Goal: Information Seeking & Learning: Compare options

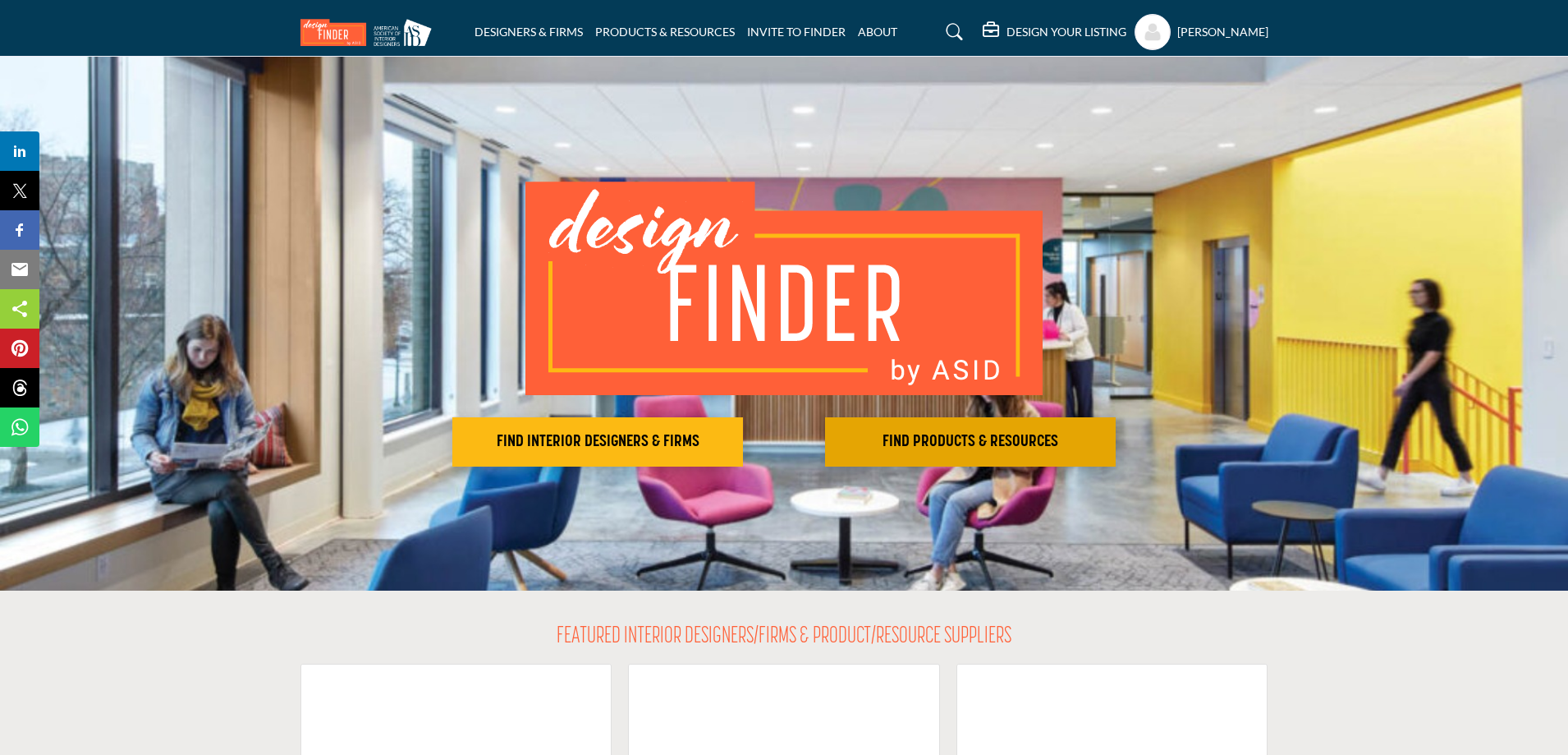
click at [892, 435] on h2 "FIND PRODUCTS & RESOURCES" at bounding box center [970, 441] width 280 height 19
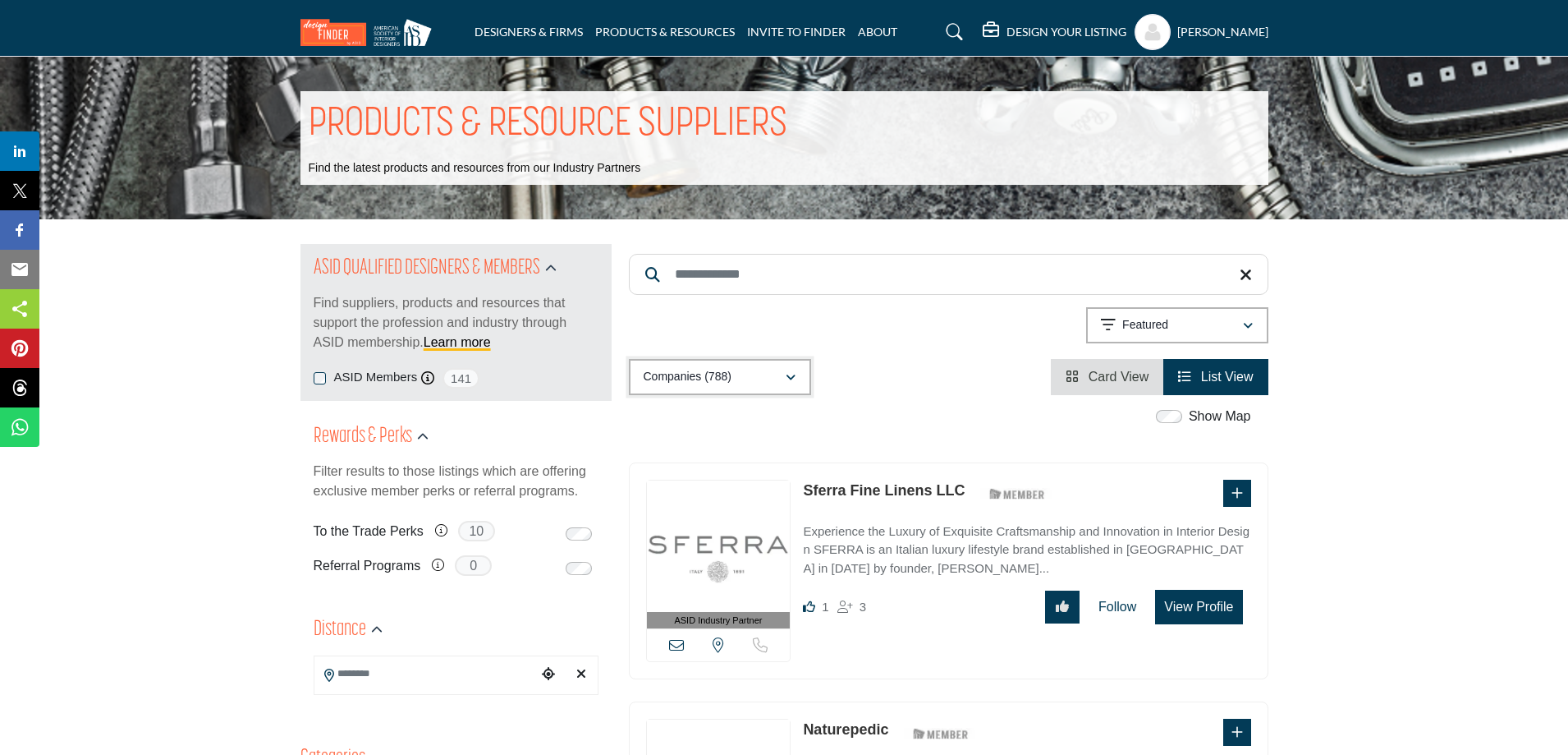
click at [753, 385] on div "Companies (788)" at bounding box center [714, 377] width 141 height 19
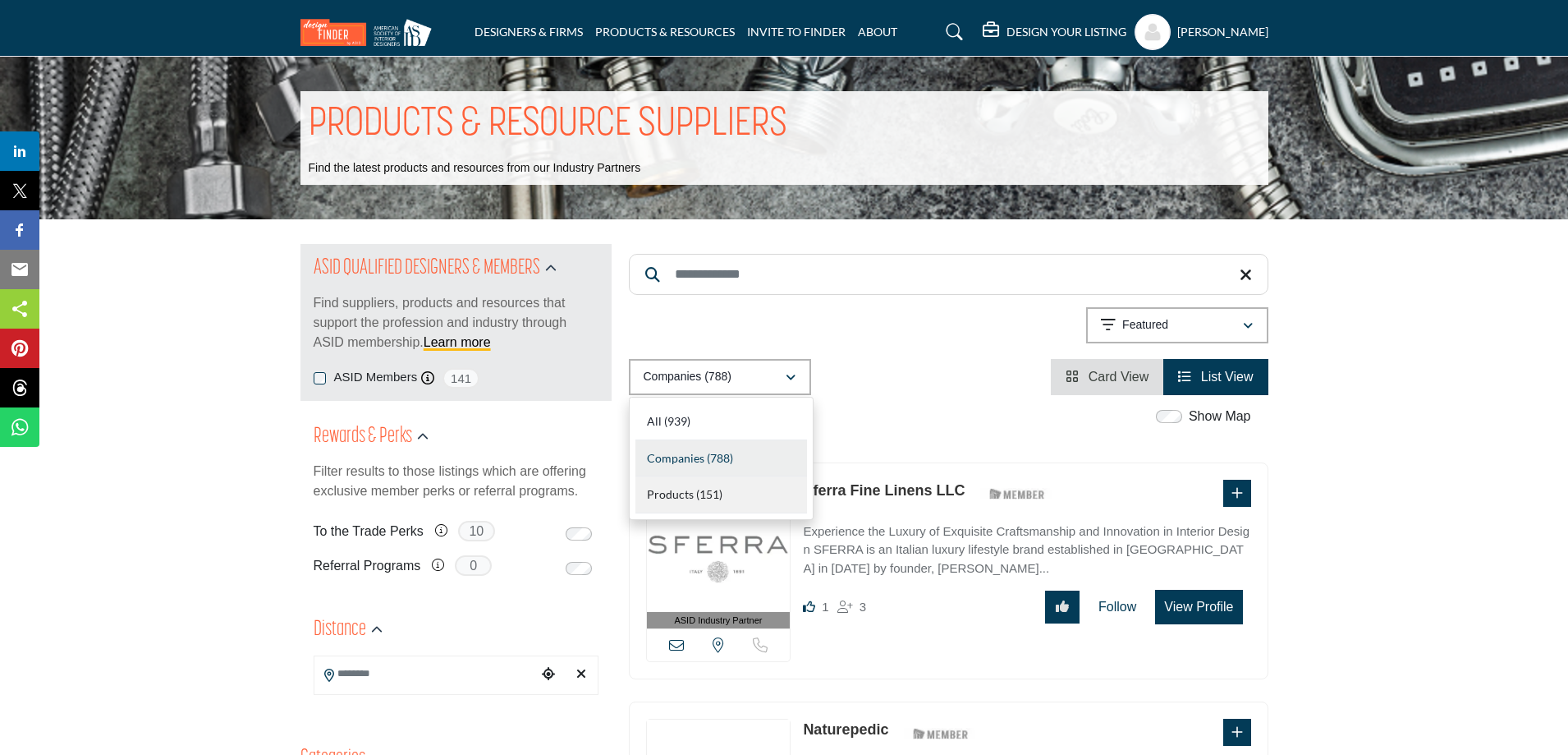
click at [685, 499] on span "Products" at bounding box center [670, 494] width 47 height 14
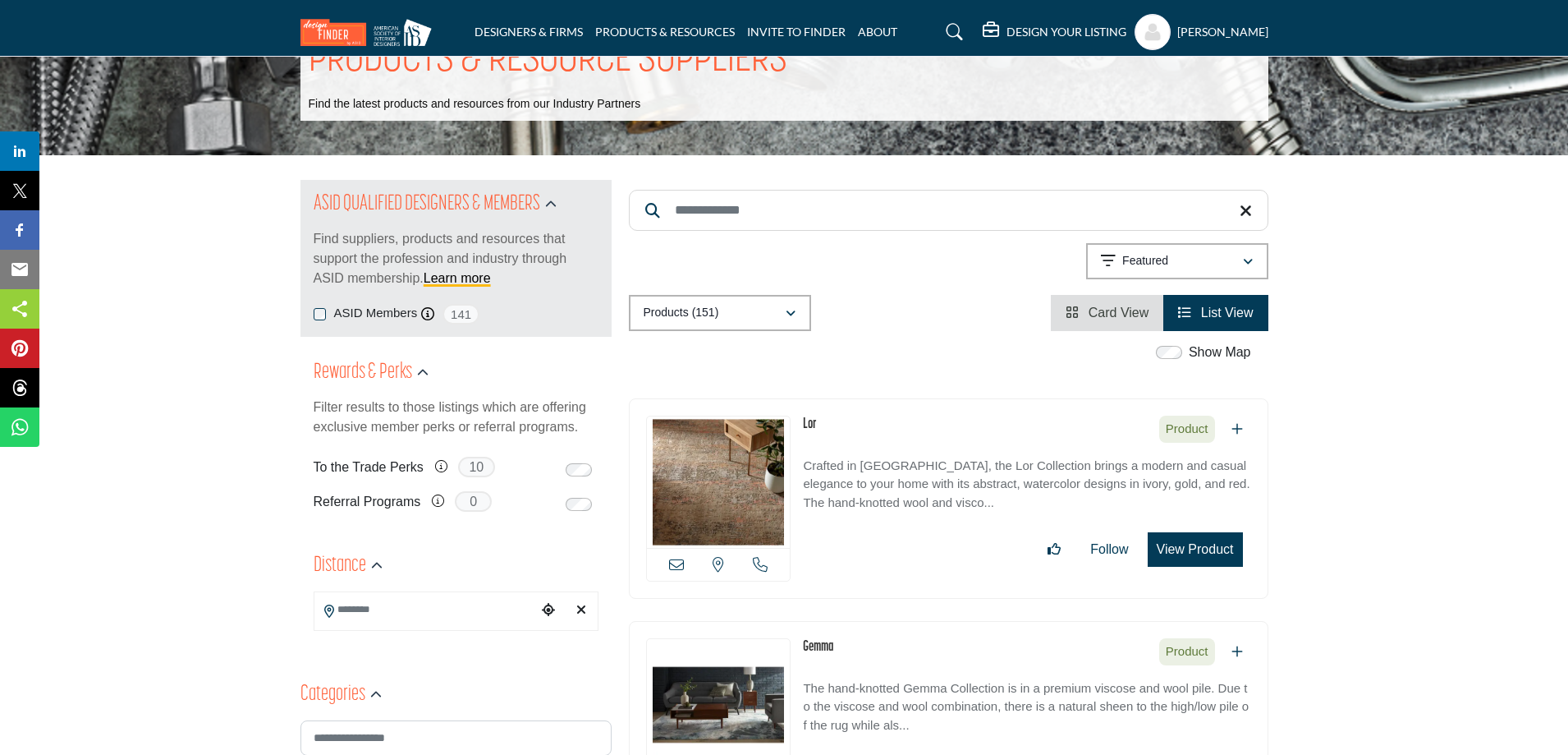
scroll to position [165, 0]
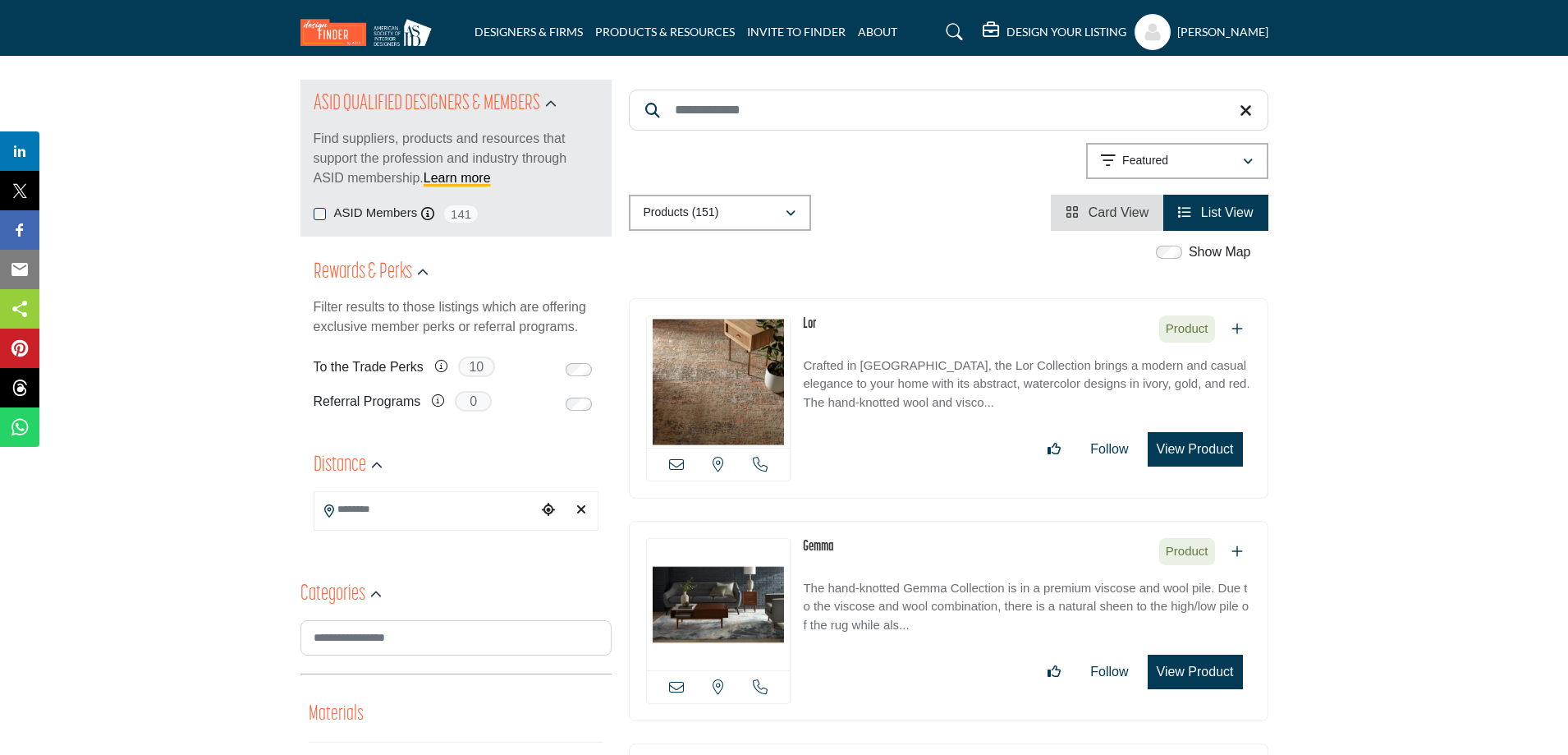
click at [1107, 191] on div "Searched Term Searched Results 21" at bounding box center [949, 155] width 640 height 151
click at [1109, 212] on span "Card View" at bounding box center [1119, 212] width 60 height 14
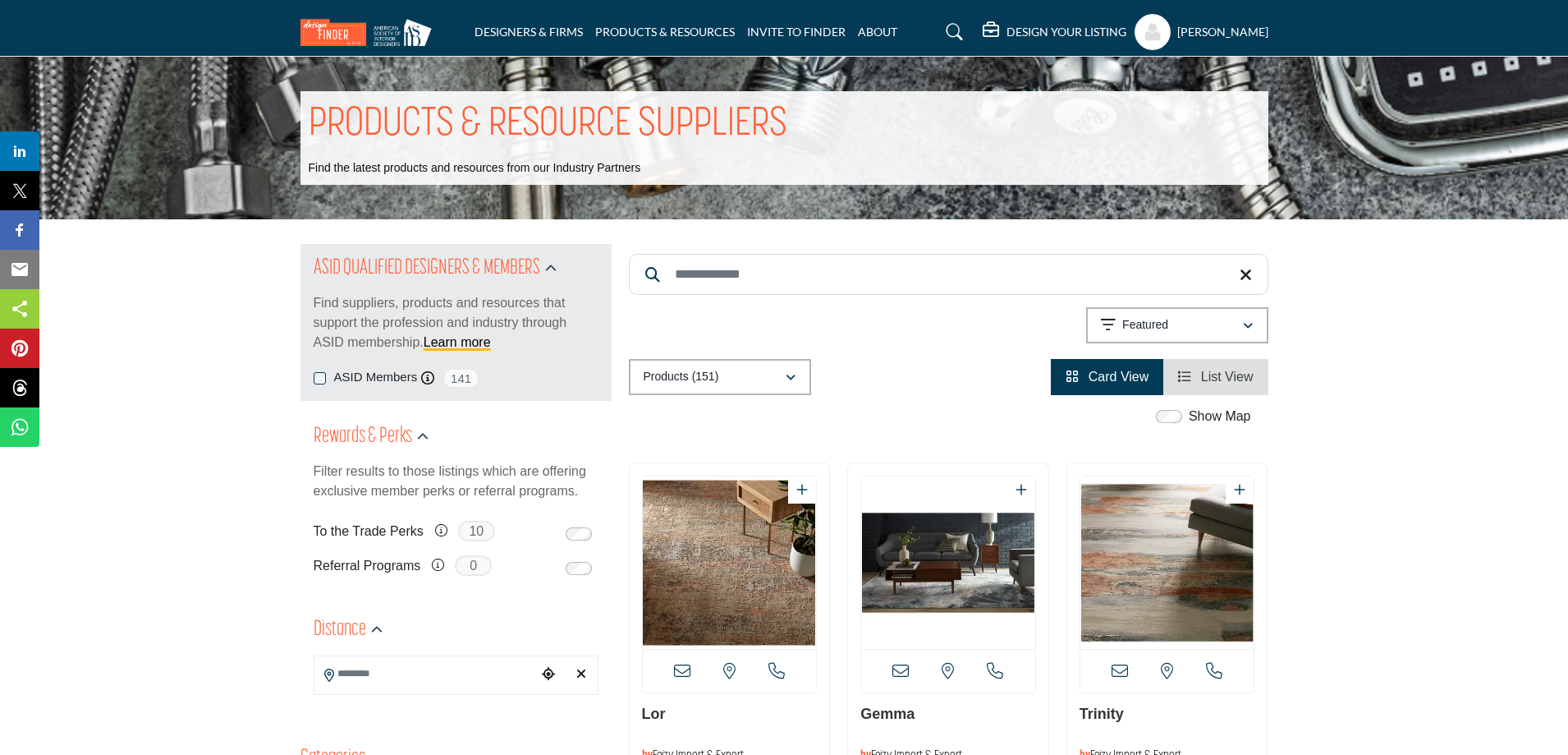
scroll to position [493, 0]
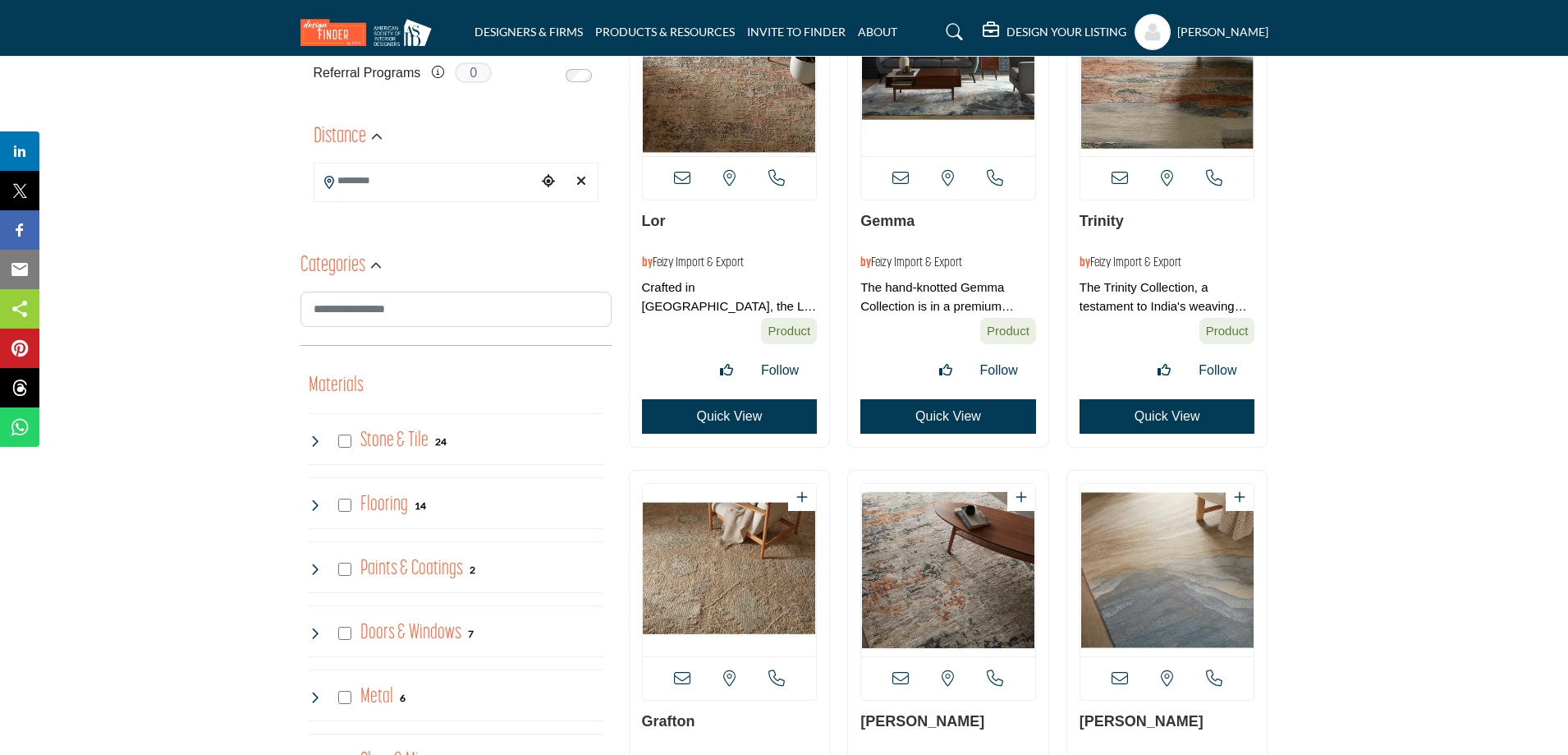
click at [725, 418] on button "Quick View" at bounding box center [729, 416] width 175 height 34
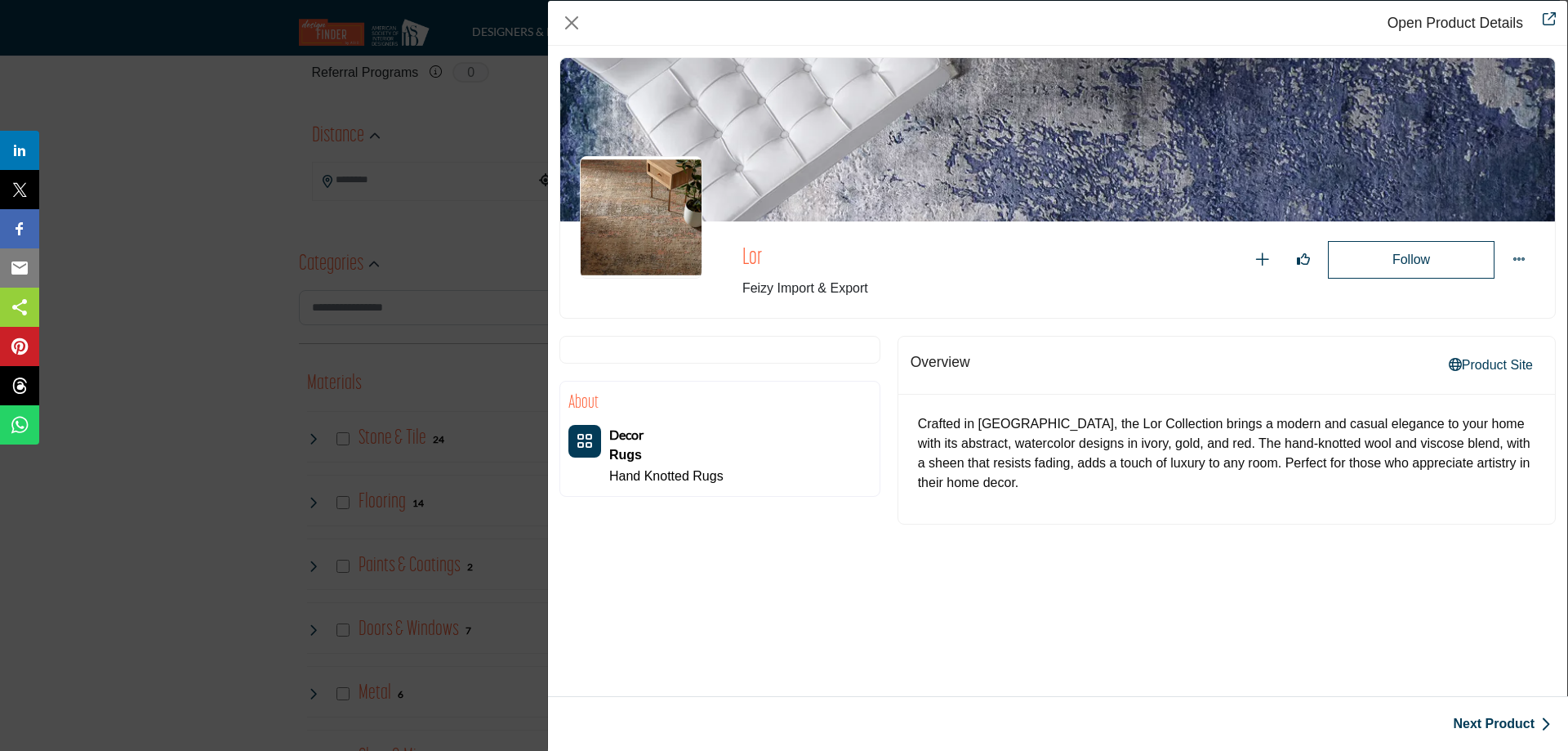
click at [229, 426] on div "Open Product Details Lor Follow Following Lor" at bounding box center [784, 375] width 1568 height 751
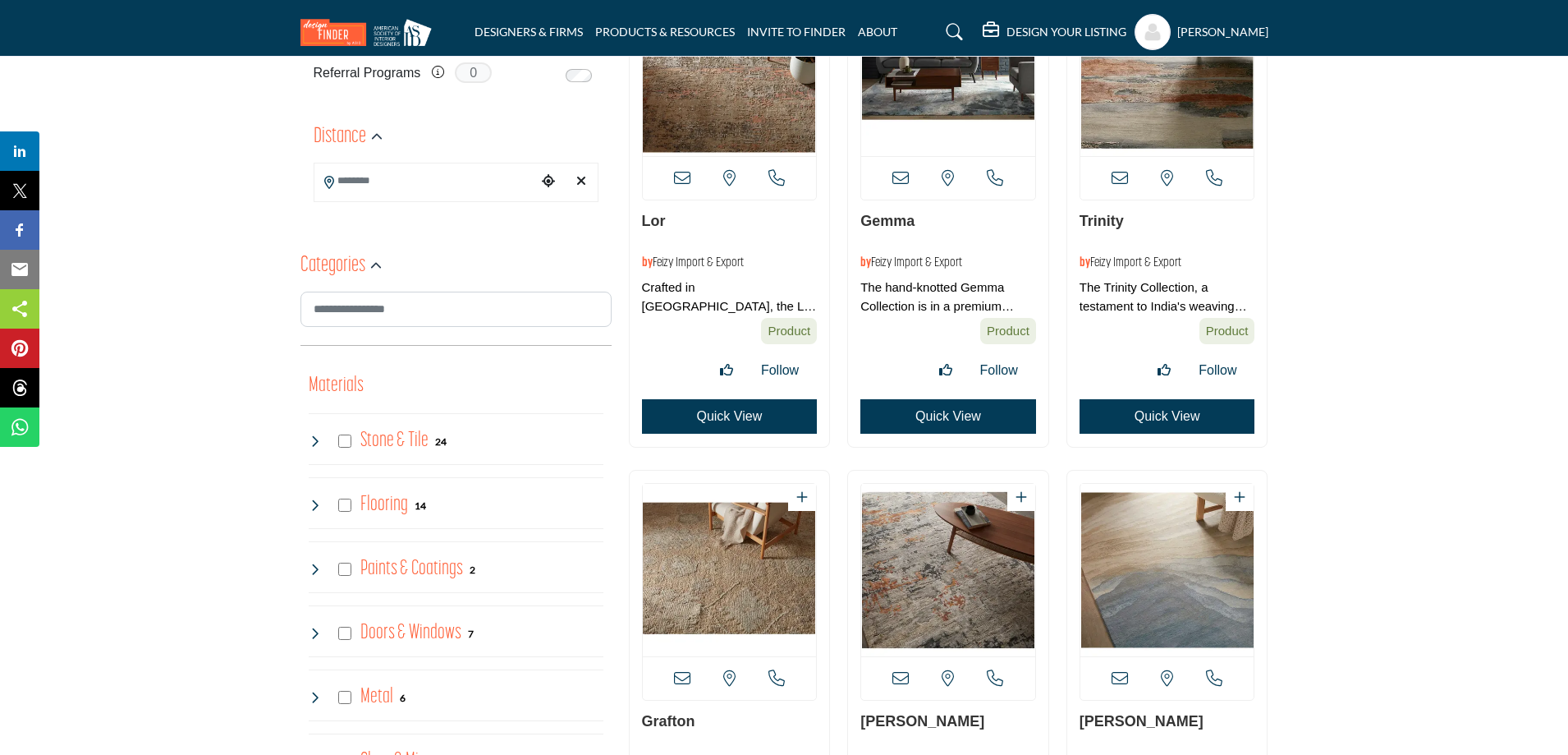
click at [958, 421] on button "Quick View" at bounding box center [948, 416] width 175 height 34
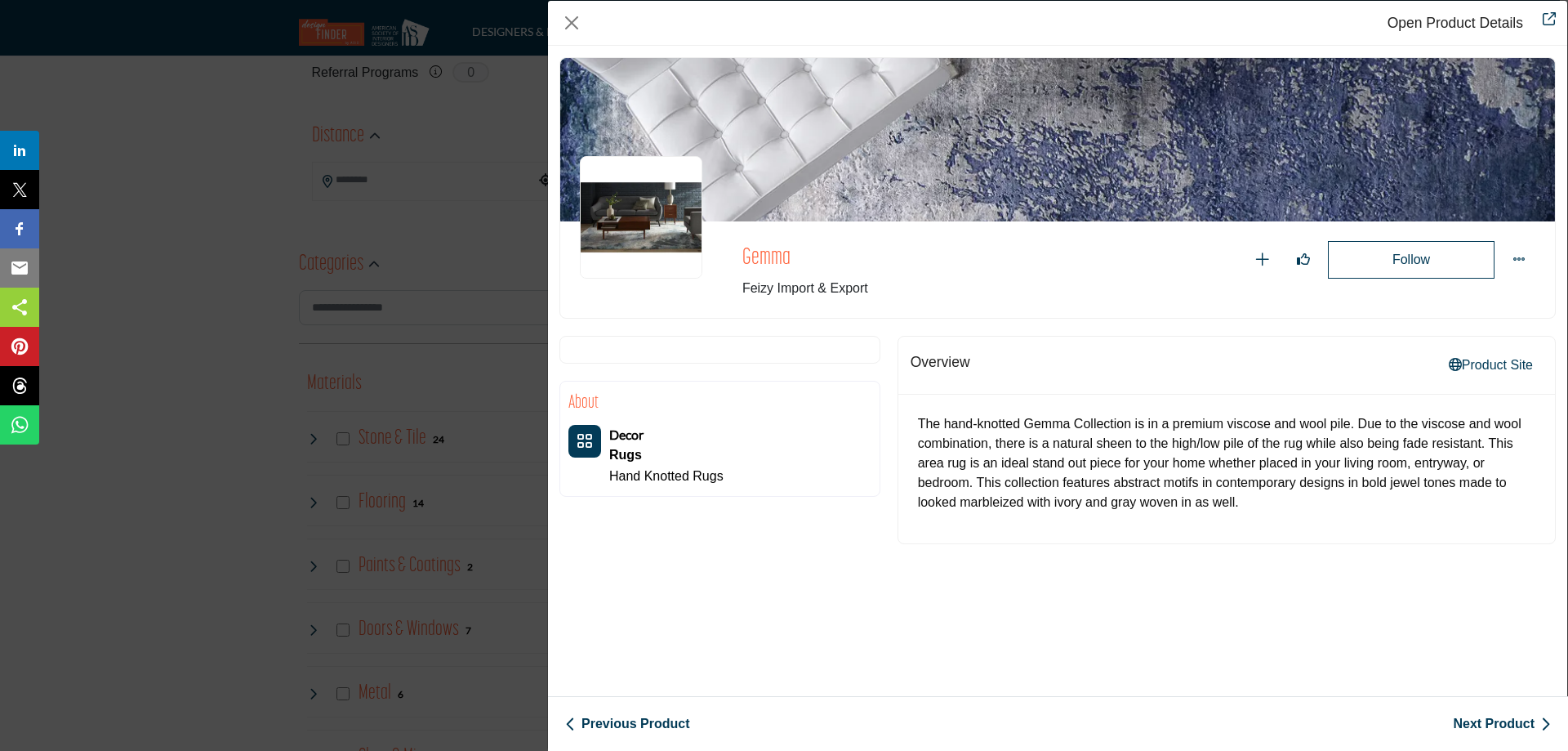
click at [181, 423] on div "Open Product Details Gemma Follow Following" at bounding box center [784, 375] width 1568 height 751
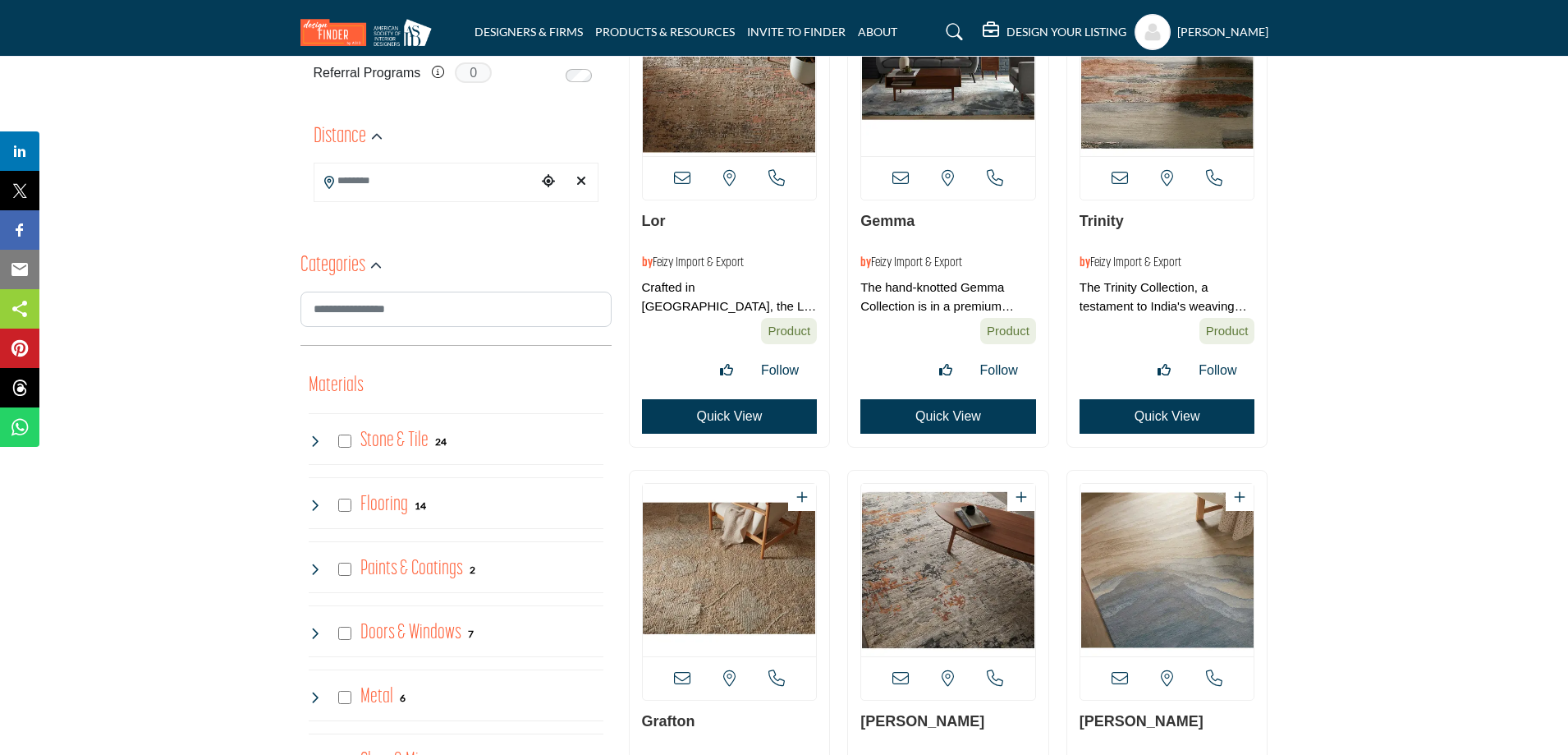
click at [1173, 414] on button "Quick View" at bounding box center [1167, 416] width 175 height 34
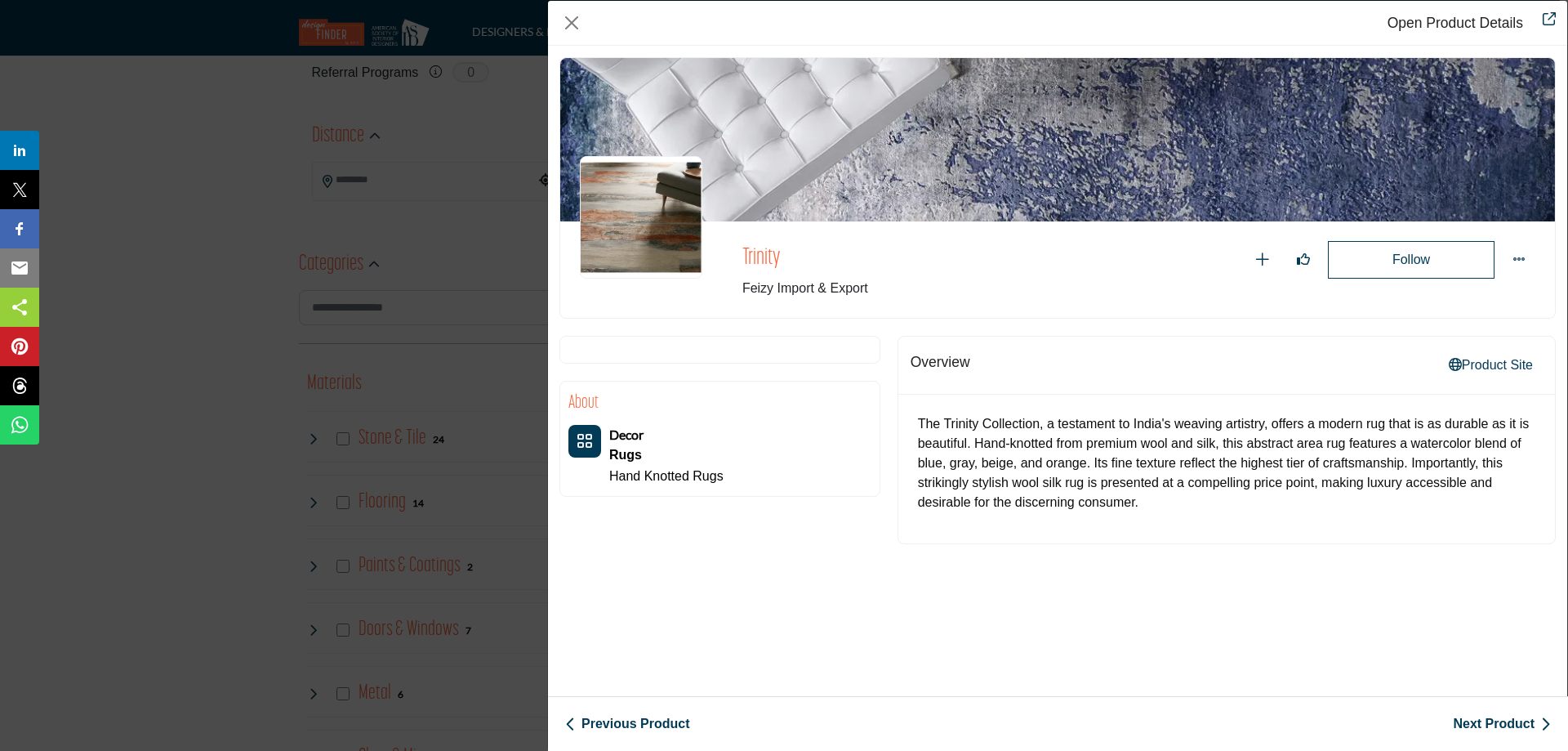
click at [169, 450] on div "Open Product Details [GEOGRAPHIC_DATA] Follow Following" at bounding box center [784, 375] width 1568 height 751
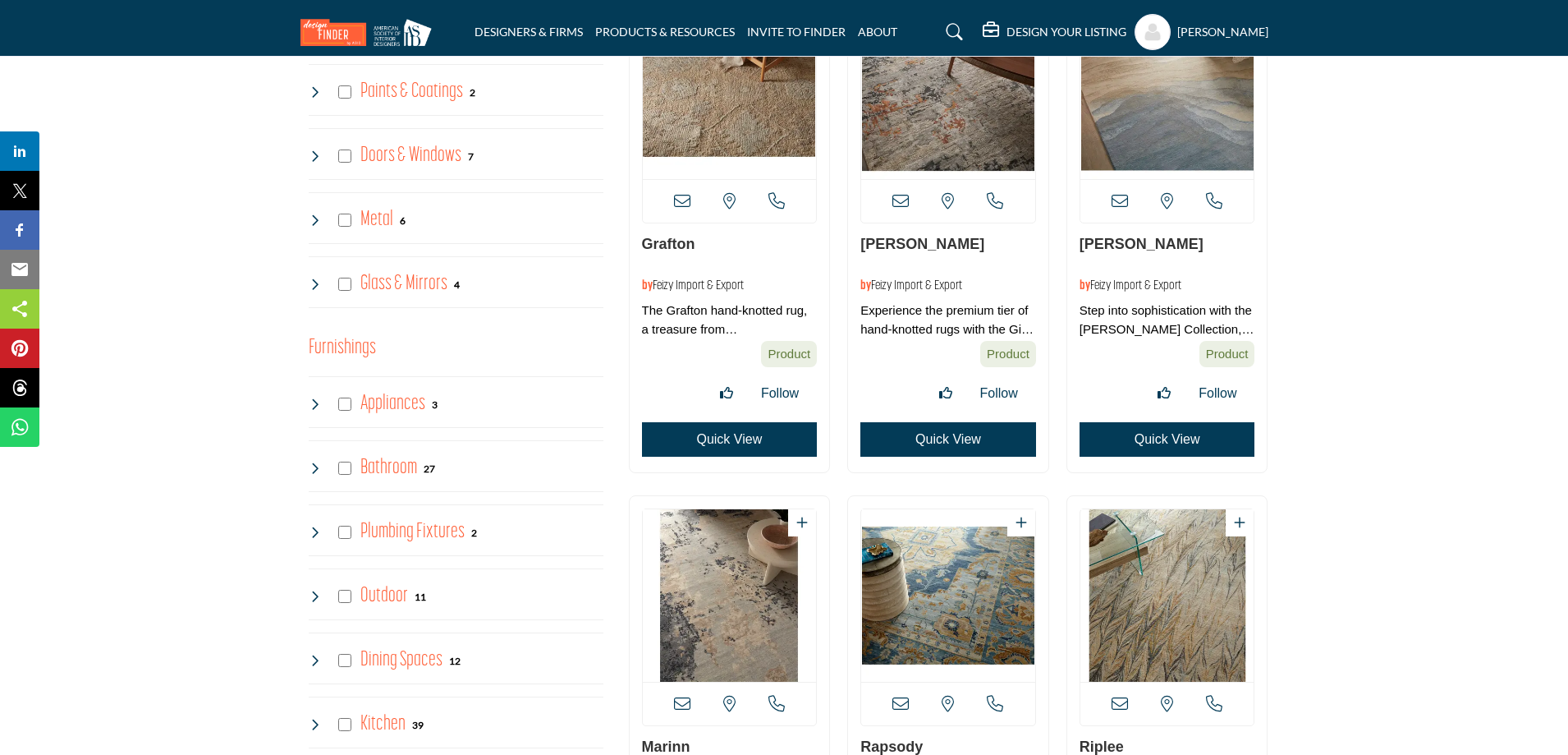
scroll to position [986, 0]
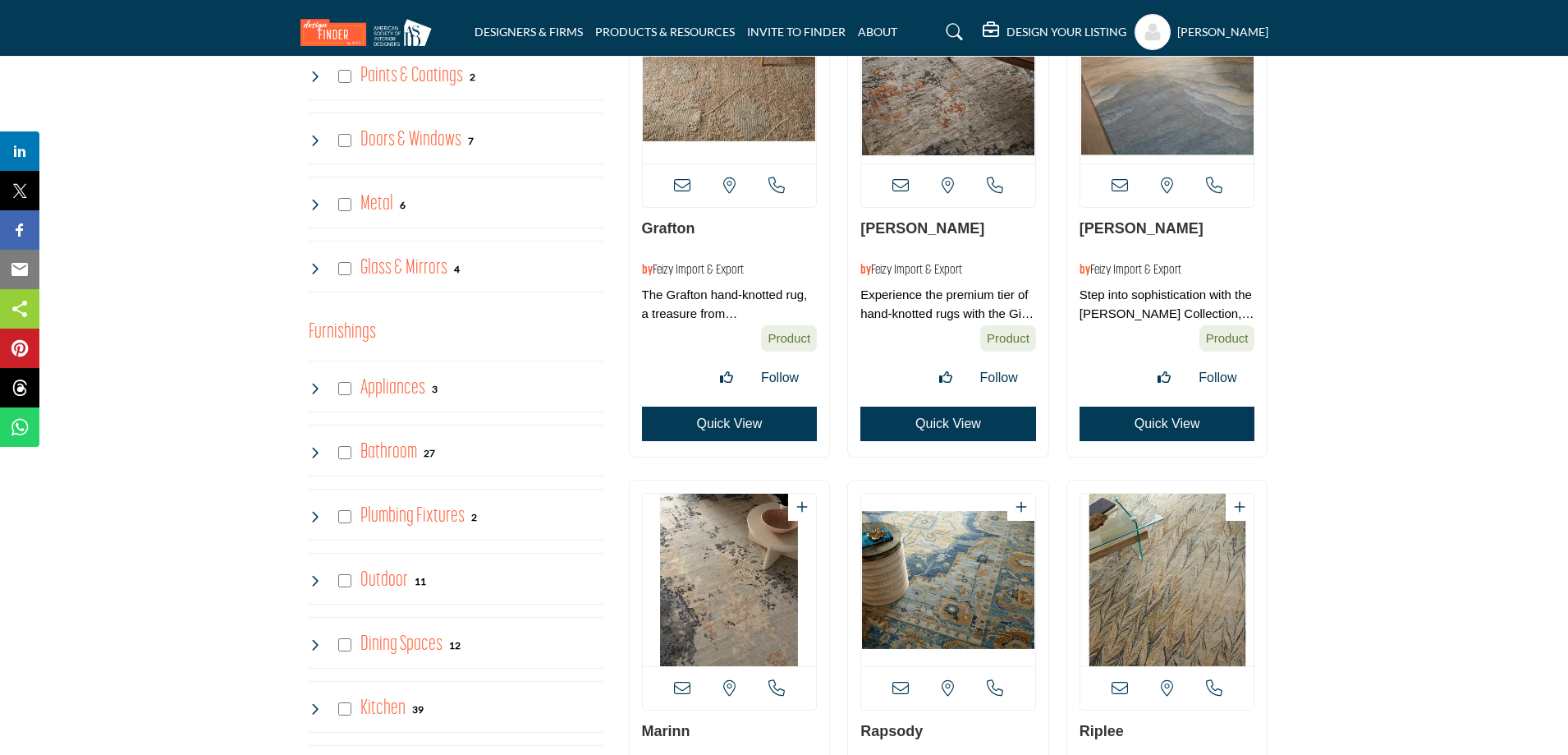
click at [724, 427] on button "Quick View" at bounding box center [729, 423] width 175 height 34
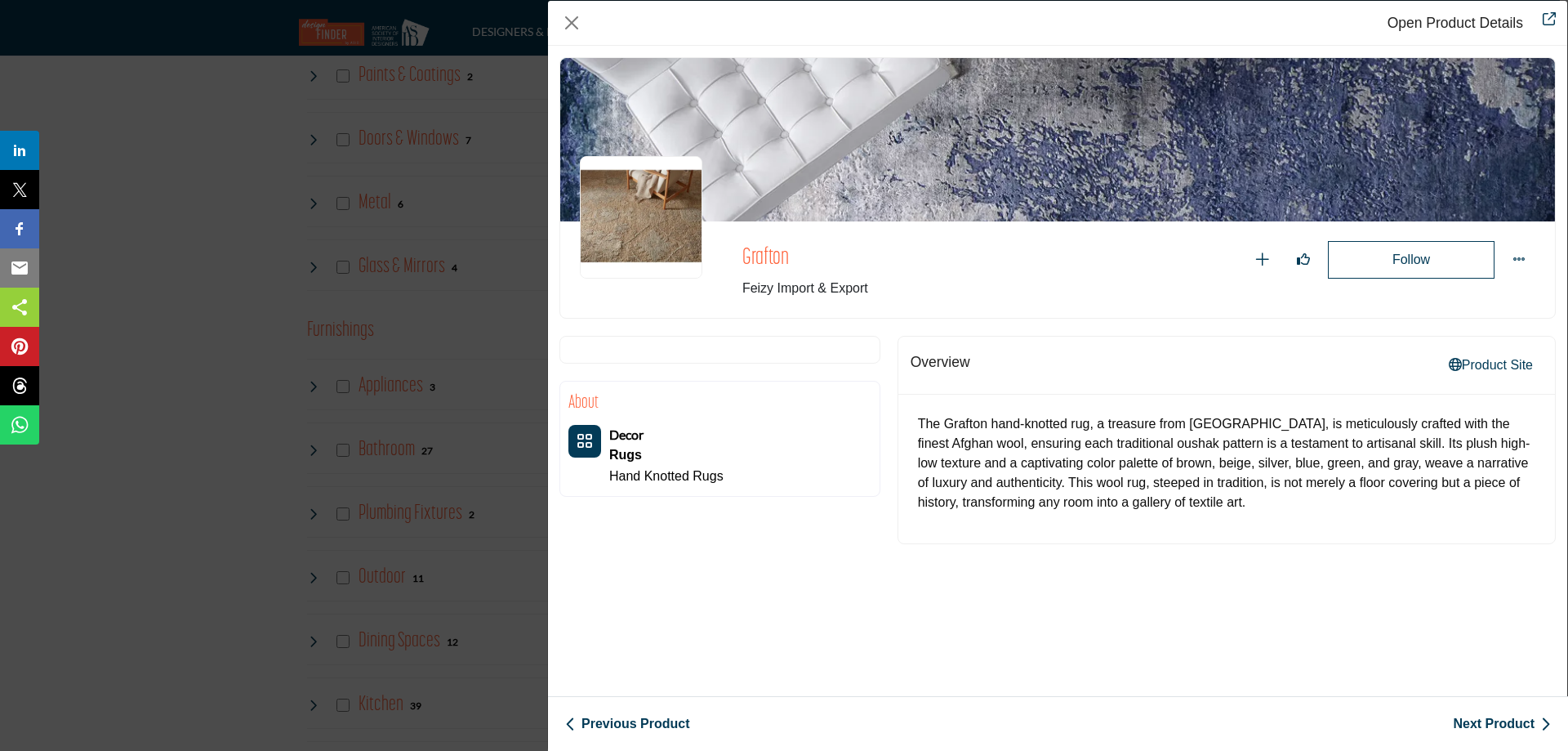
click at [99, 390] on div "Open Product Details [GEOGRAPHIC_DATA] Follow Following" at bounding box center [784, 375] width 1568 height 751
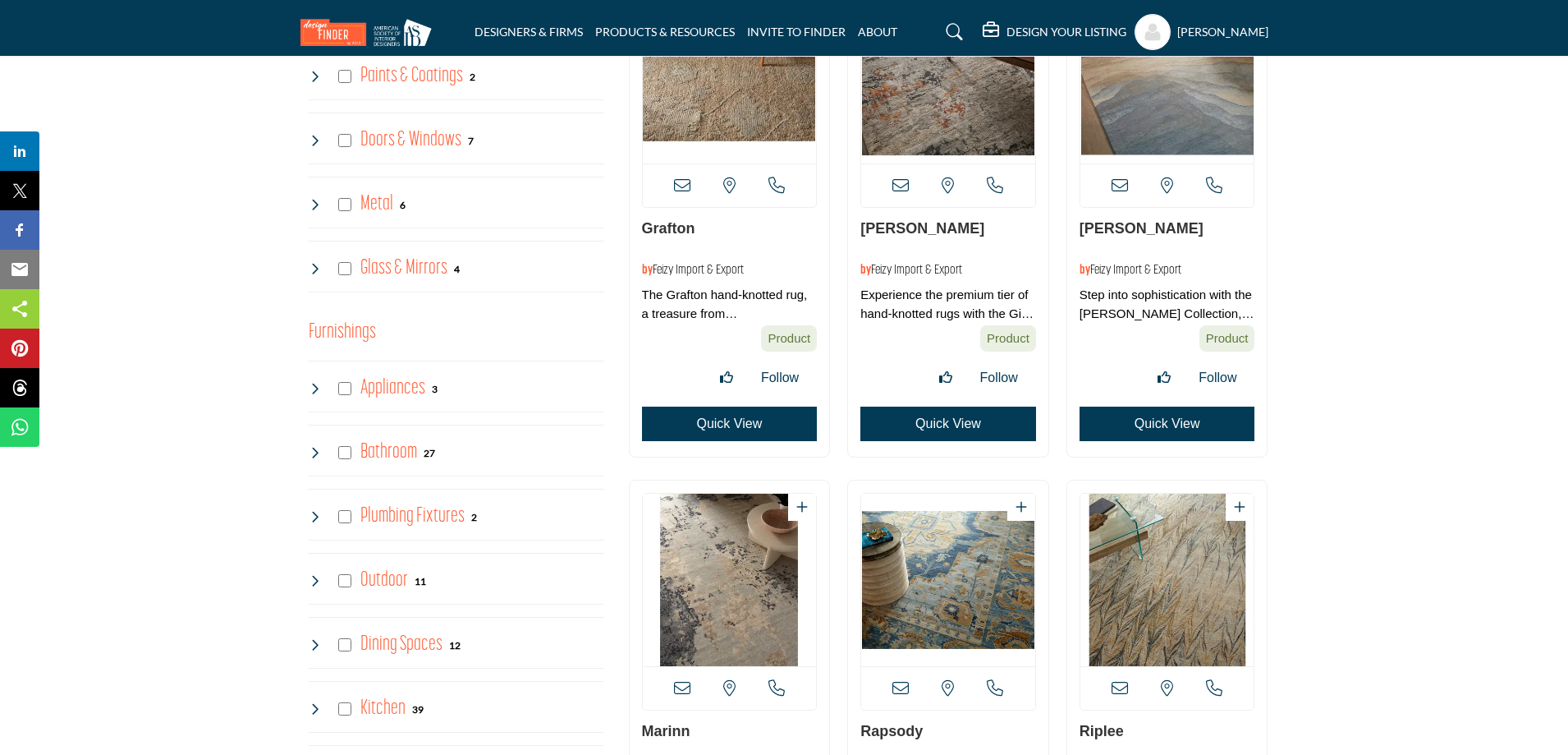
click at [944, 426] on button "Quick View" at bounding box center [948, 423] width 175 height 34
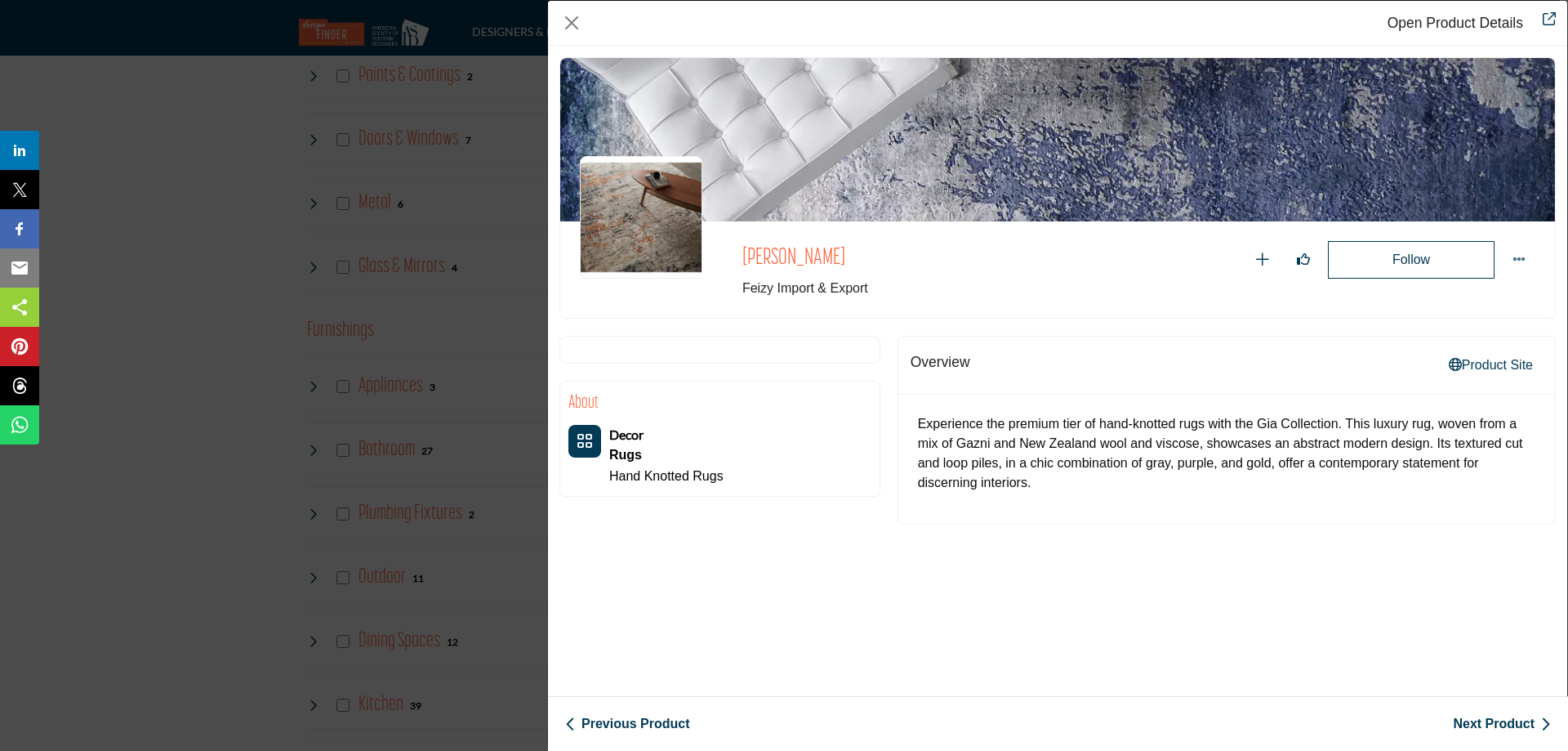
click at [180, 310] on div "Open Product Details Gia Follow Following Gia" at bounding box center [784, 375] width 1568 height 751
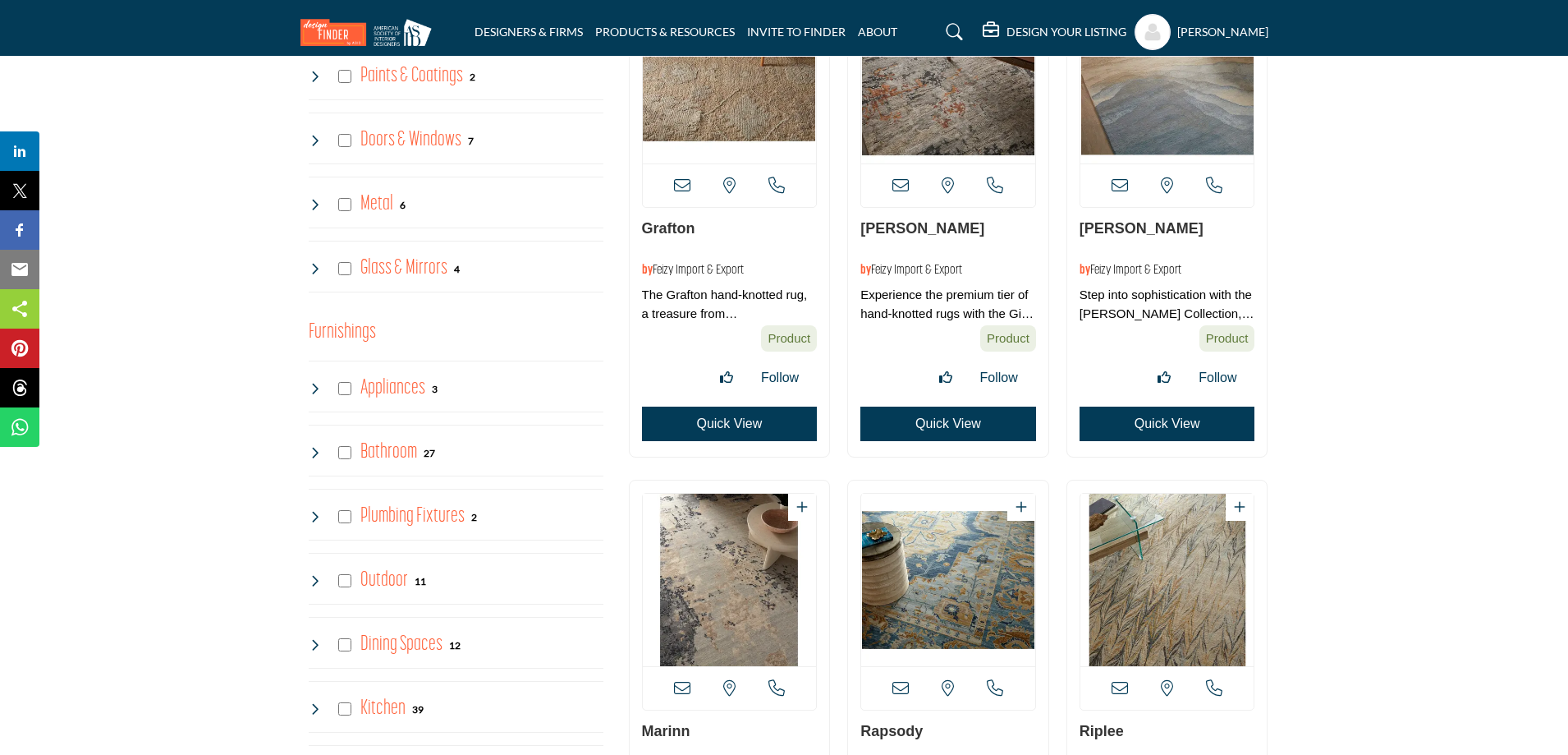
click at [1184, 415] on button "Quick View" at bounding box center [1167, 423] width 175 height 34
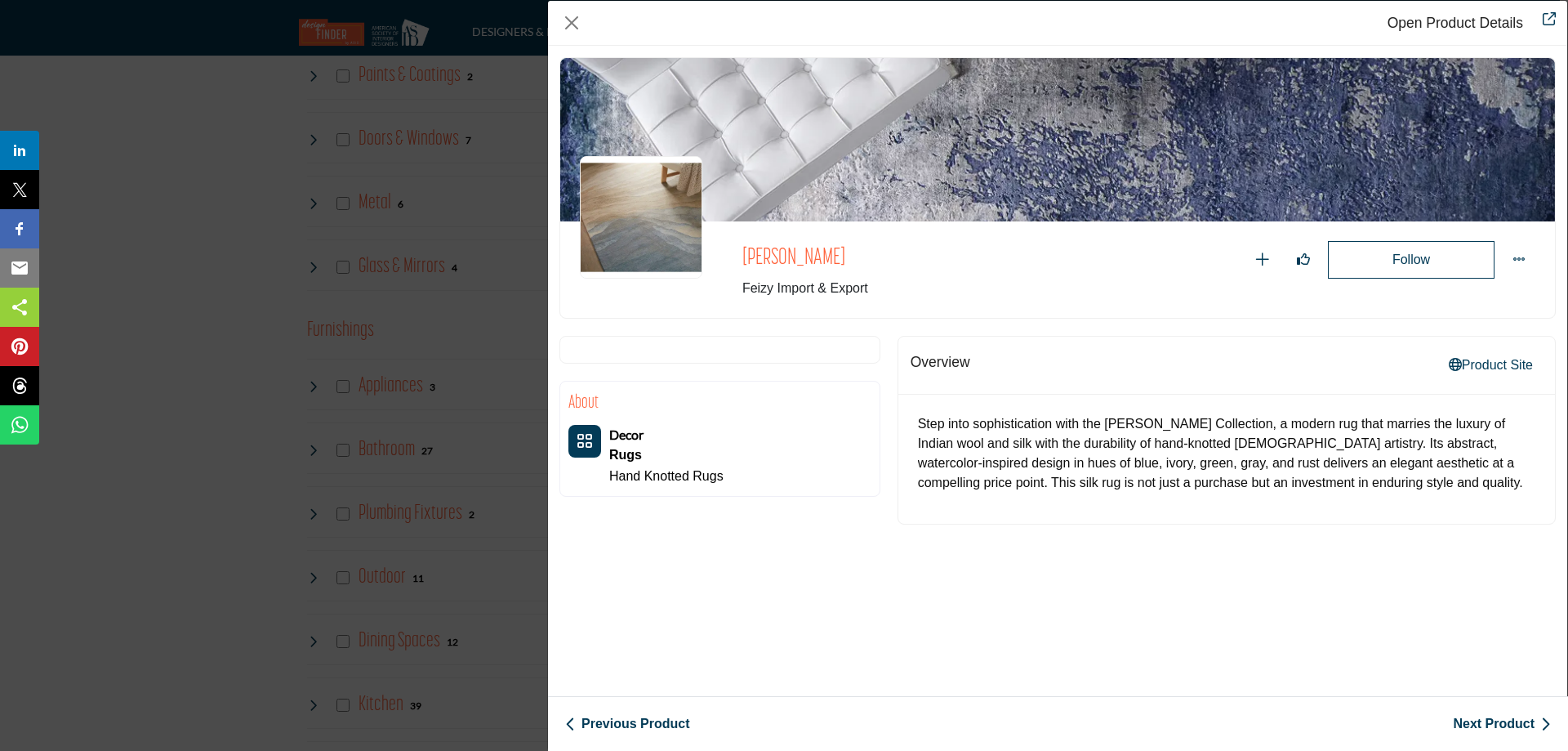
click at [143, 329] on div "Open Product Details [GEOGRAPHIC_DATA] Follow Following Recommend" at bounding box center [784, 375] width 1568 height 751
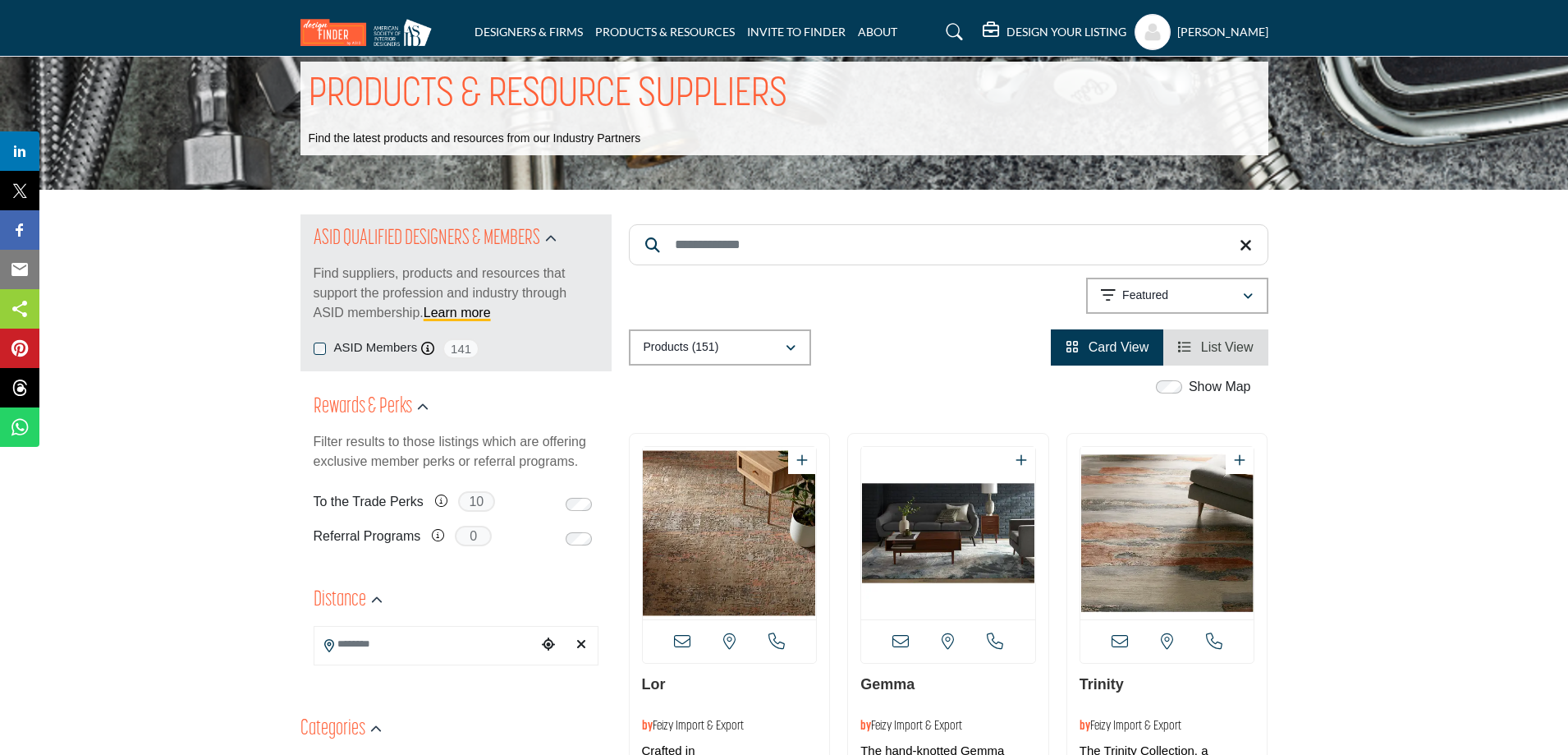
scroll to position [0, 0]
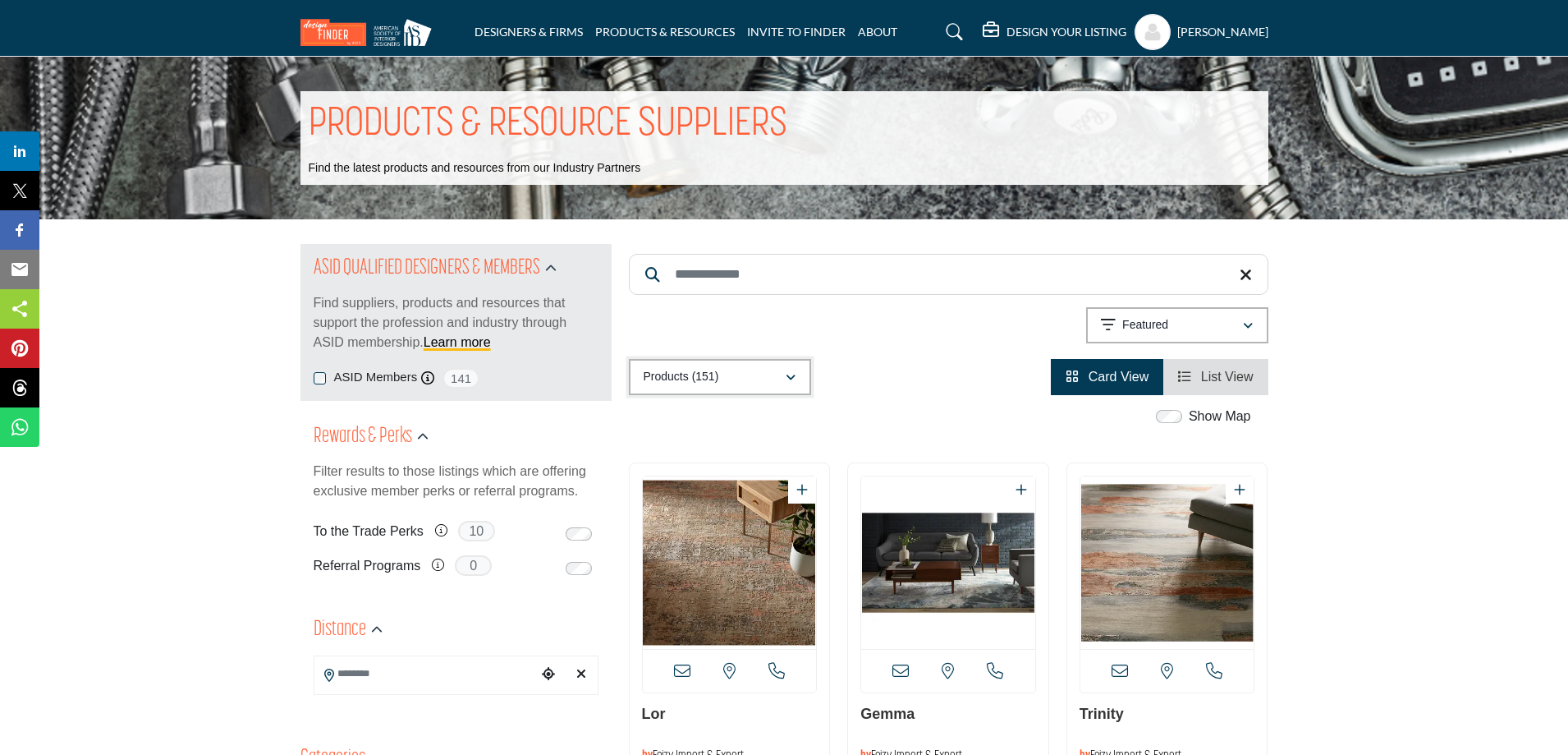
click at [743, 388] on button "Products (151)" at bounding box center [720, 376] width 182 height 36
click at [533, 40] on li "DESIGNERS & FIRMS" at bounding box center [528, 32] width 108 height 19
click at [513, 31] on link "DESIGNERS & FIRMS" at bounding box center [528, 31] width 108 height 14
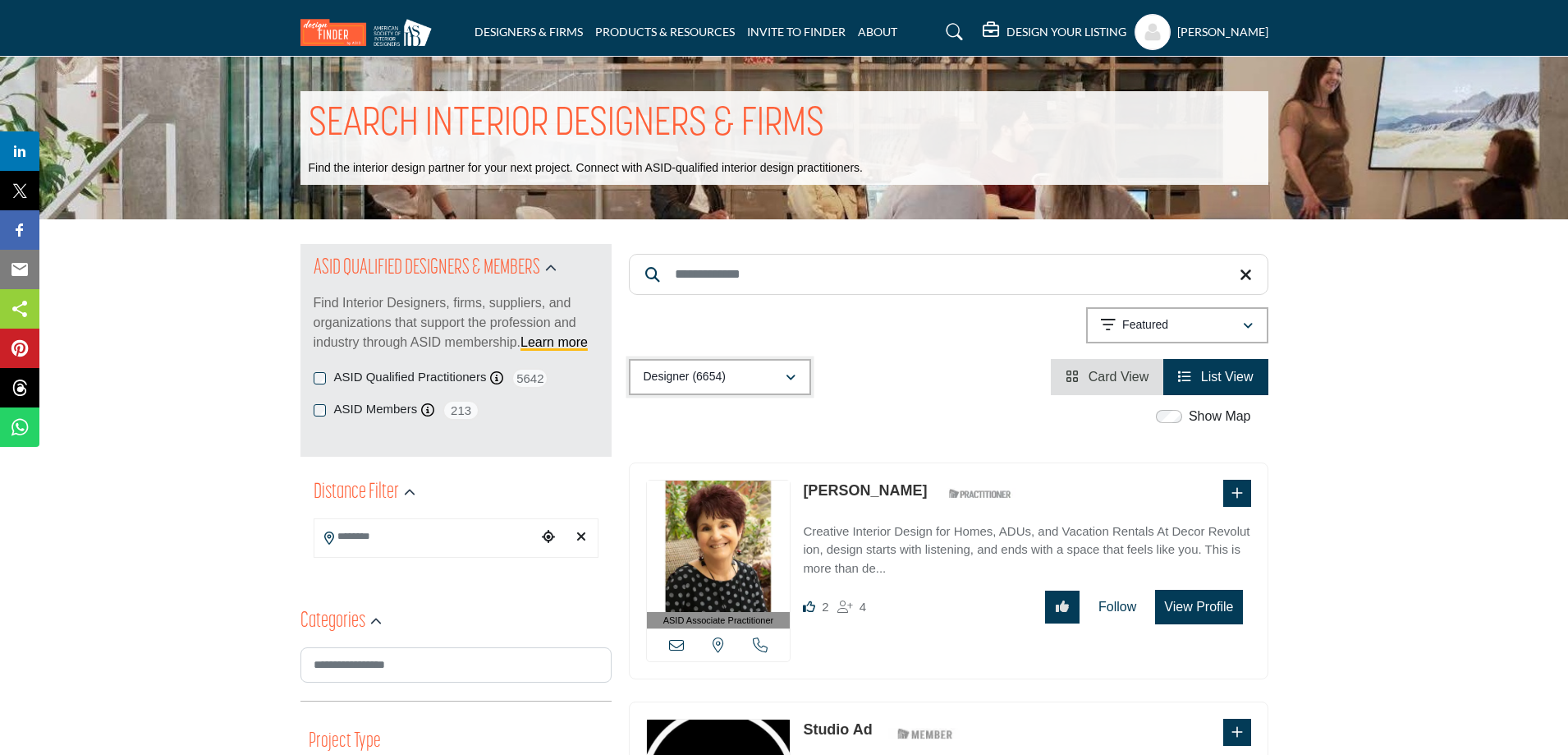
click at [709, 381] on p "Designer (6654)" at bounding box center [685, 376] width 82 height 17
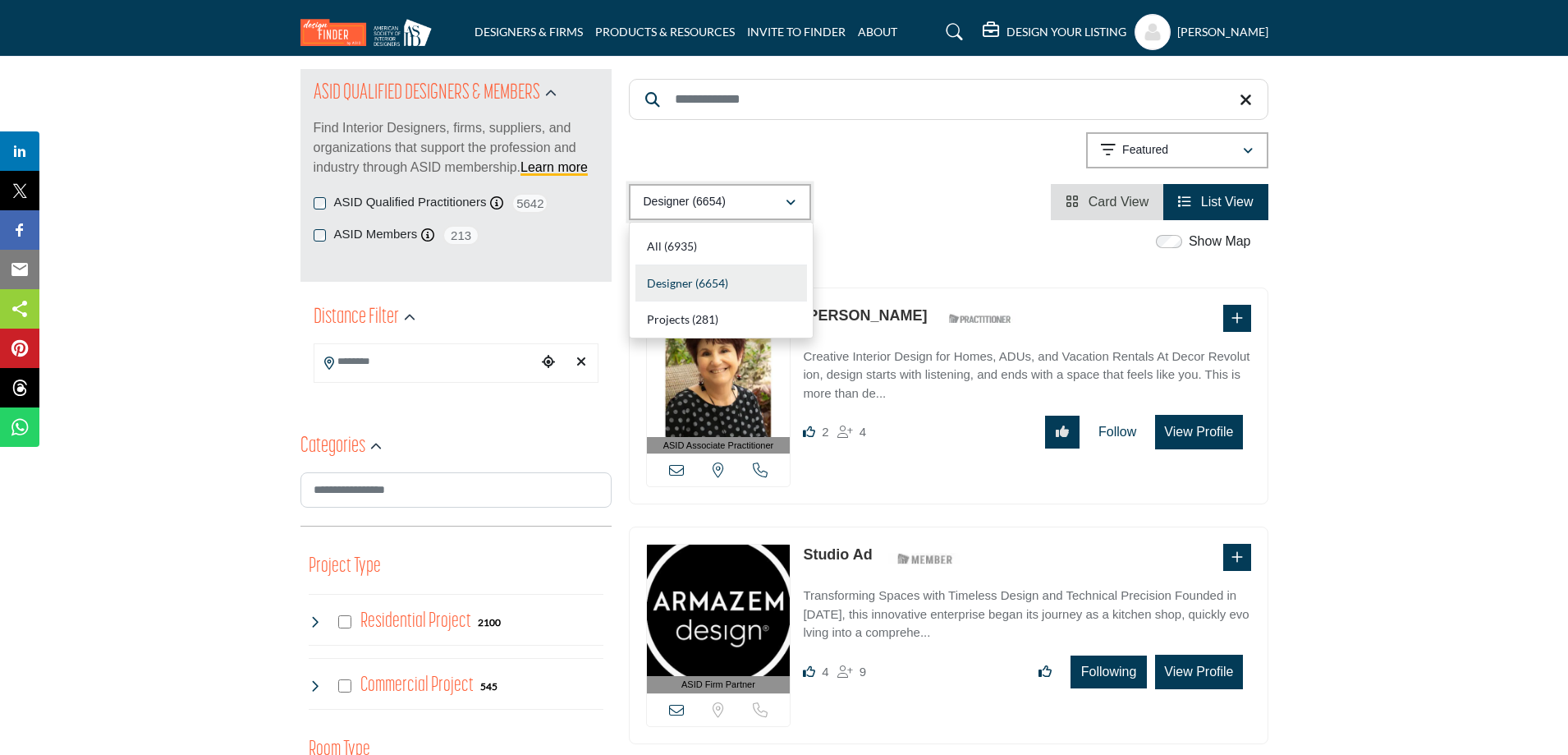
scroll to position [246, 0]
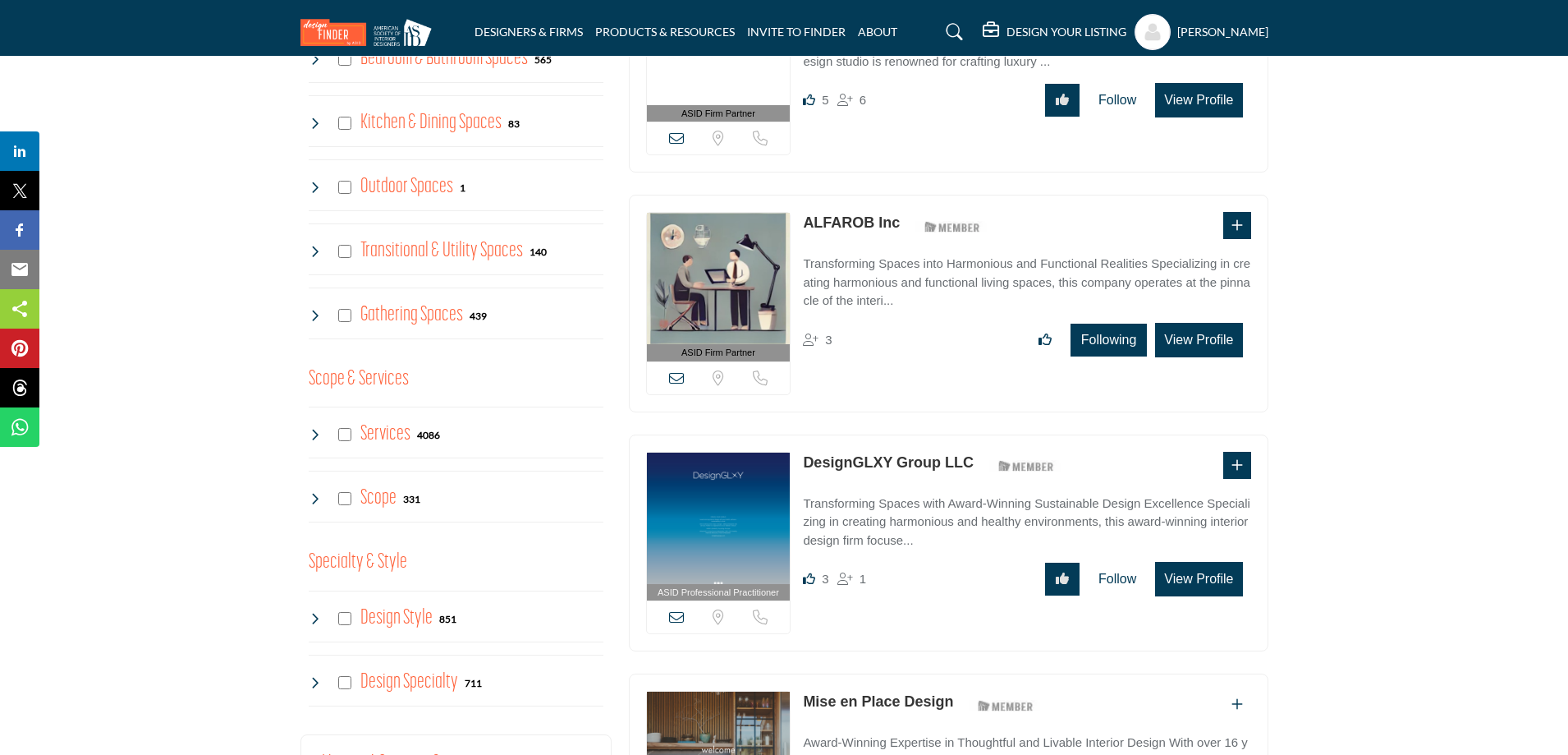
scroll to position [1396, 0]
